Goal: Transaction & Acquisition: Register for event/course

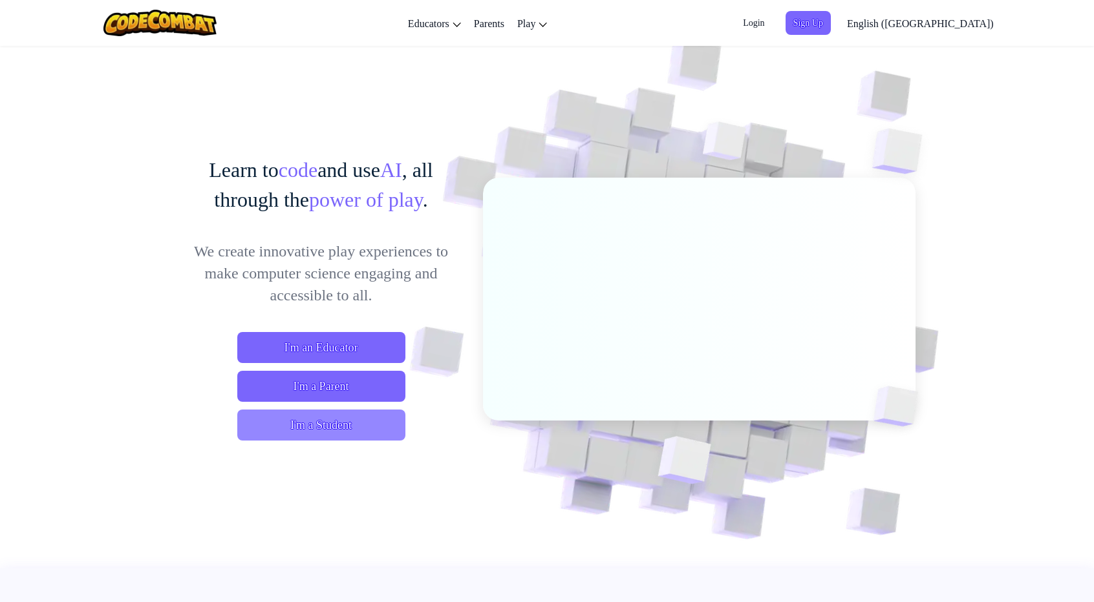
click at [375, 423] on span "I'm a Student" at bounding box center [321, 425] width 168 height 31
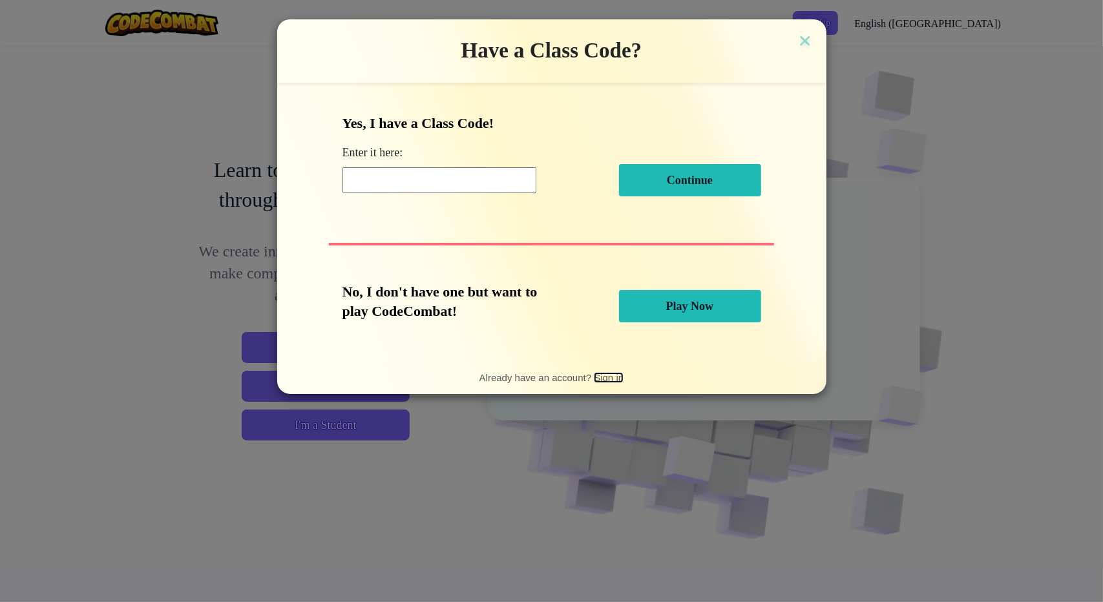
click at [595, 380] on span "Sign in" at bounding box center [609, 377] width 30 height 11
